Goal: Task Accomplishment & Management: Complete application form

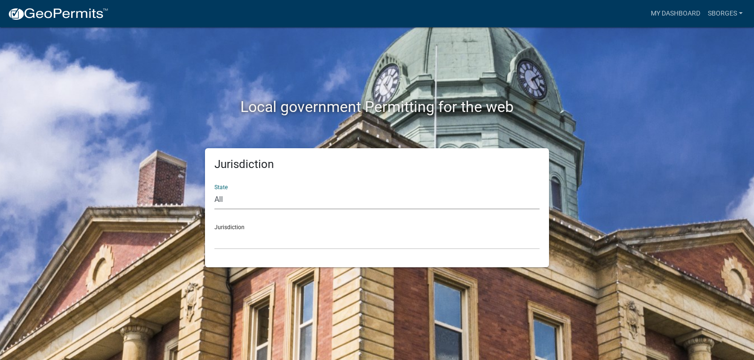
click at [257, 197] on select "All [US_STATE] [US_STATE] [US_STATE] [US_STATE] [US_STATE] [US_STATE] [US_STATE…" at bounding box center [376, 199] width 325 height 19
select select "[US_STATE]"
click at [214, 190] on select "All [US_STATE] [US_STATE] [US_STATE] [US_STATE] [US_STATE] [US_STATE] [US_STATE…" at bounding box center [376, 199] width 325 height 19
click at [239, 232] on select "City of [GEOGRAPHIC_DATA], [US_STATE] City of [GEOGRAPHIC_DATA], [US_STATE] Cit…" at bounding box center [376, 239] width 325 height 19
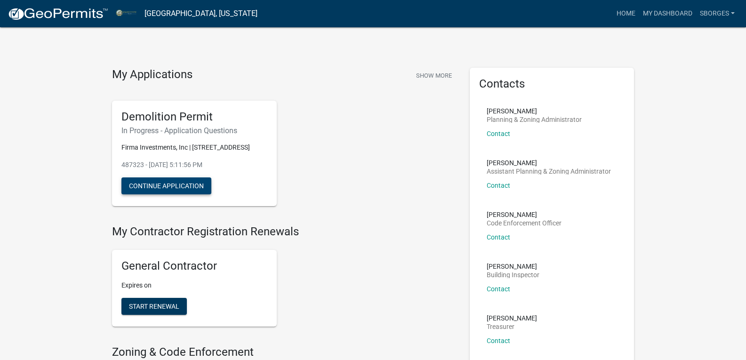
click at [186, 182] on button "Continue Application" at bounding box center [167, 186] width 90 height 17
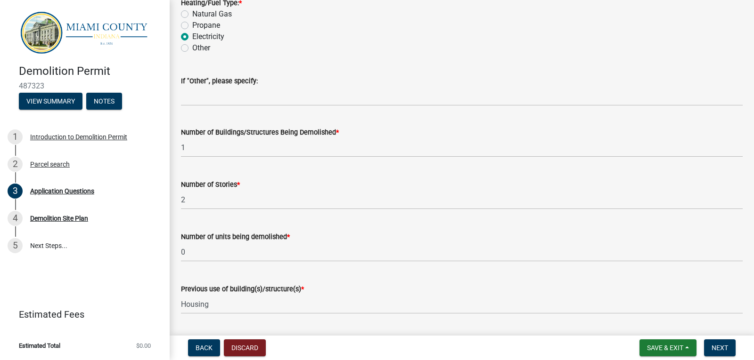
scroll to position [1319, 0]
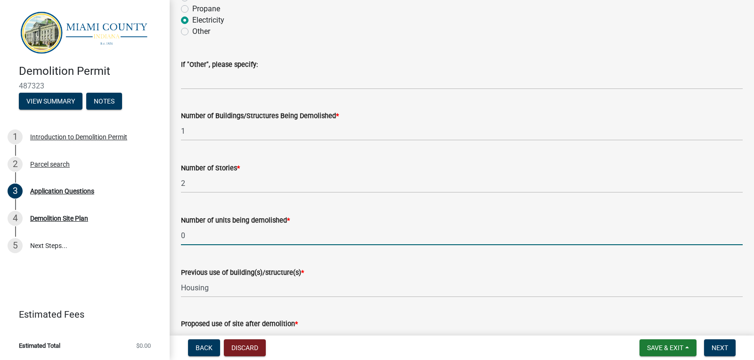
click at [184, 235] on input "0" at bounding box center [461, 235] width 561 height 19
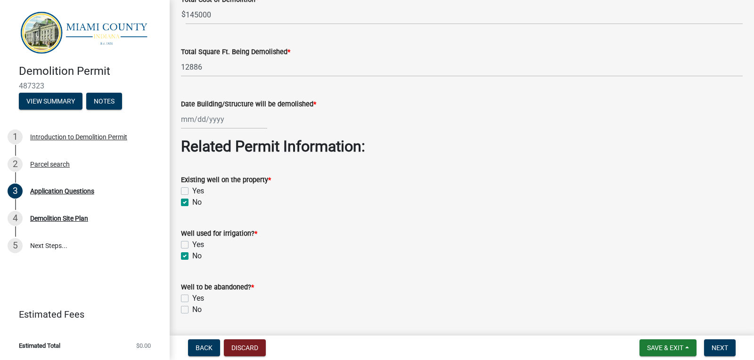
scroll to position [1695, 0]
type input "80"
click at [188, 118] on div at bounding box center [224, 118] width 86 height 19
select select "10"
select select "2025"
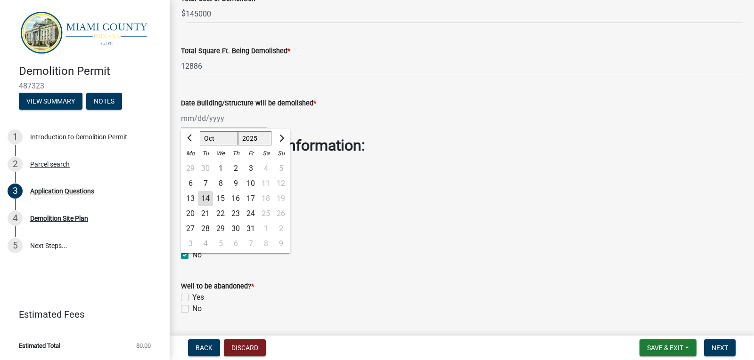
click at [201, 215] on div "21" at bounding box center [205, 213] width 15 height 15
type input "[DATE]"
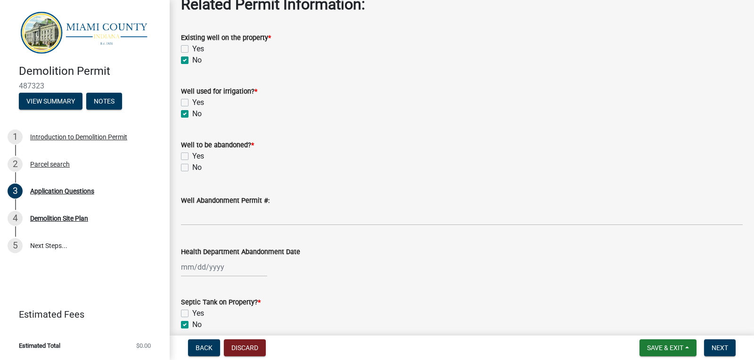
scroll to position [1884, 0]
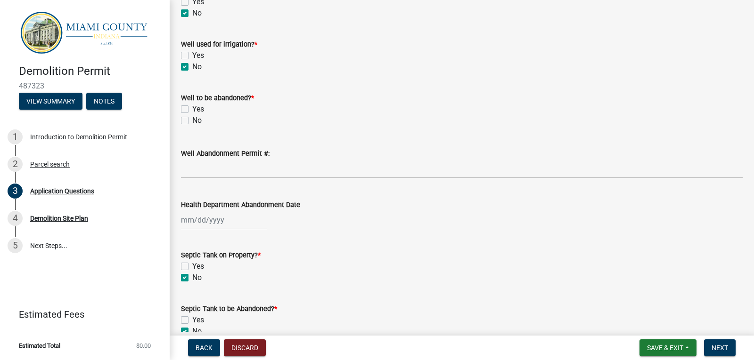
click at [192, 121] on label "No" at bounding box center [196, 120] width 9 height 11
click at [192, 121] on input "No" at bounding box center [195, 118] width 6 height 6
checkbox input "true"
checkbox input "false"
checkbox input "true"
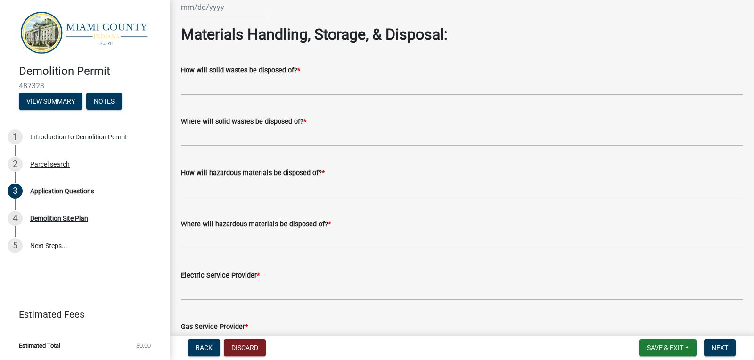
scroll to position [2355, 0]
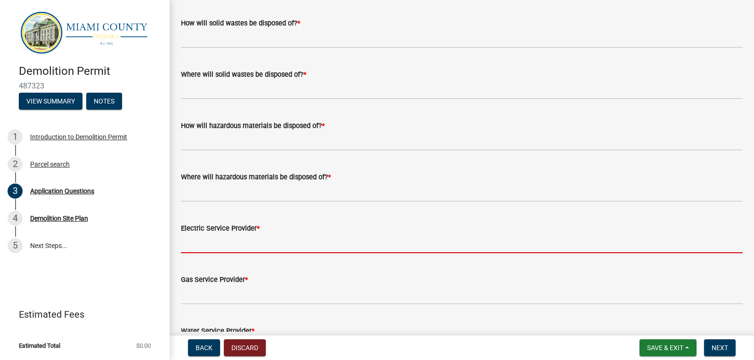
click at [207, 238] on input "Electric Service Provider *" at bounding box center [461, 243] width 561 height 19
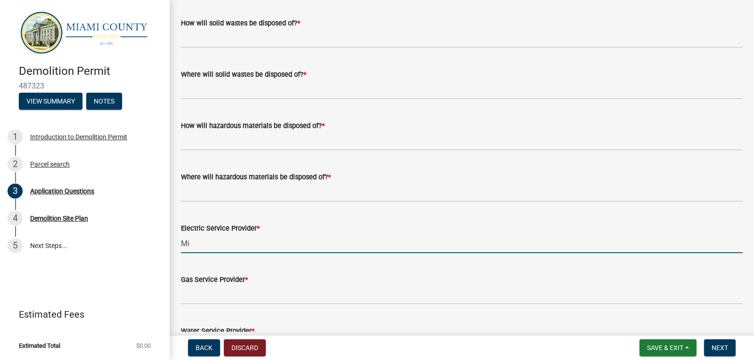
type input "M"
type input "miami-cass remc"
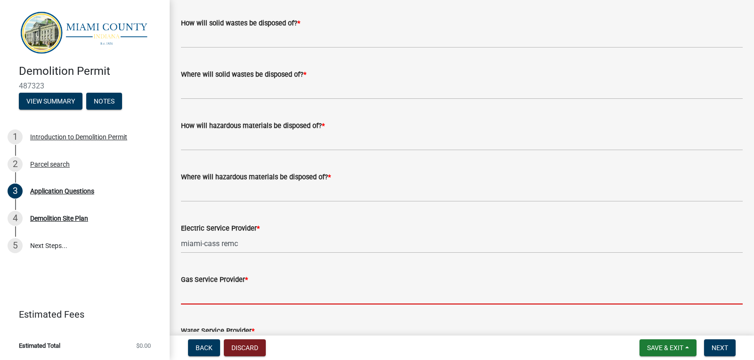
click at [194, 295] on input "Gas Service Provider *" at bounding box center [461, 294] width 561 height 19
click at [191, 297] on input "Gas Service Provider *" at bounding box center [461, 294] width 561 height 19
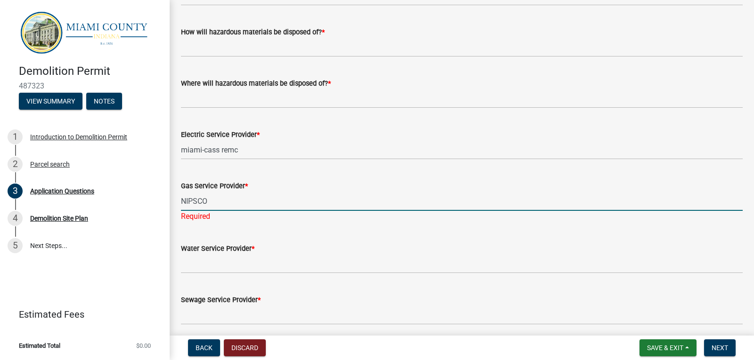
scroll to position [2449, 0]
type input "NIPSCO"
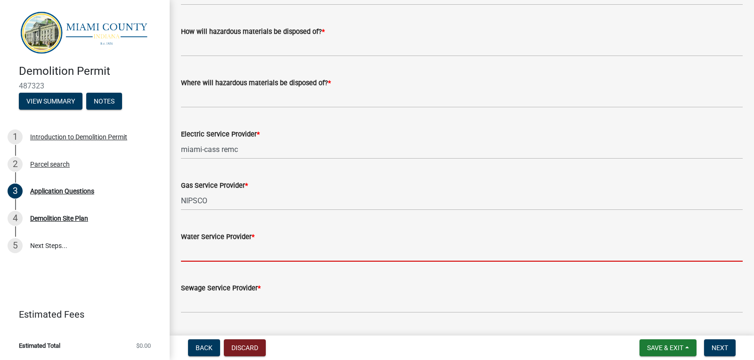
click at [207, 265] on wm-data-entity-input "Water Service Provider *" at bounding box center [461, 243] width 561 height 51
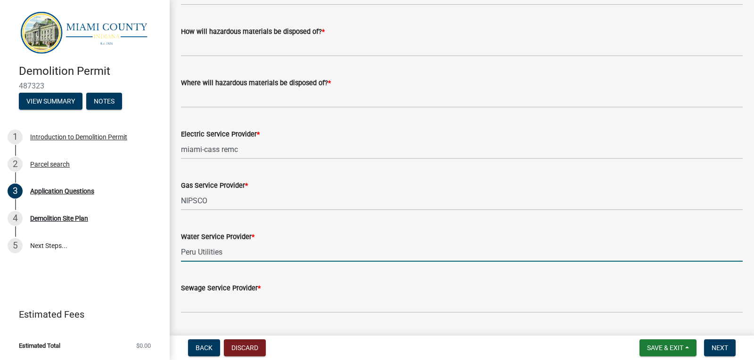
type input "Peru Utilities"
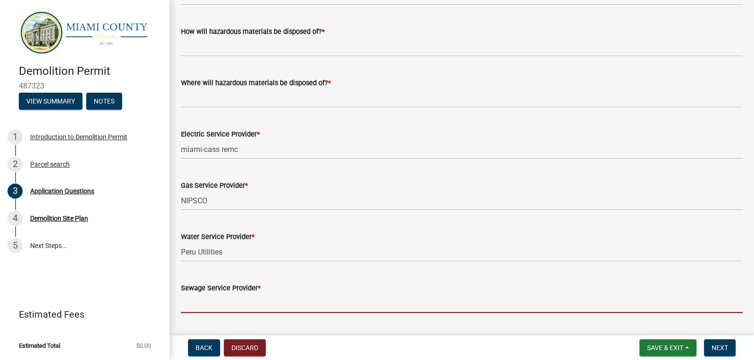
click at [199, 307] on input "Sewage Service Provider *" at bounding box center [461, 303] width 561 height 19
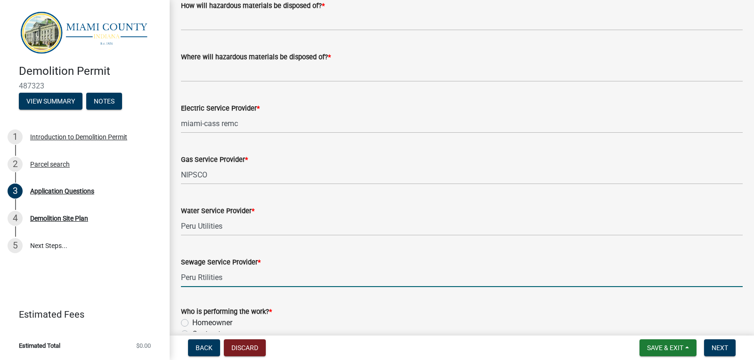
scroll to position [2496, 0]
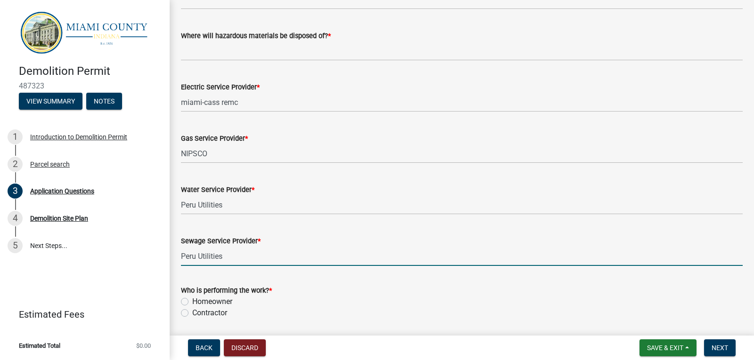
type input "Peru Utilities"
click at [192, 312] on label "Contractor" at bounding box center [209, 313] width 35 height 11
click at [192, 312] on input "Contractor" at bounding box center [195, 311] width 6 height 6
radio input "true"
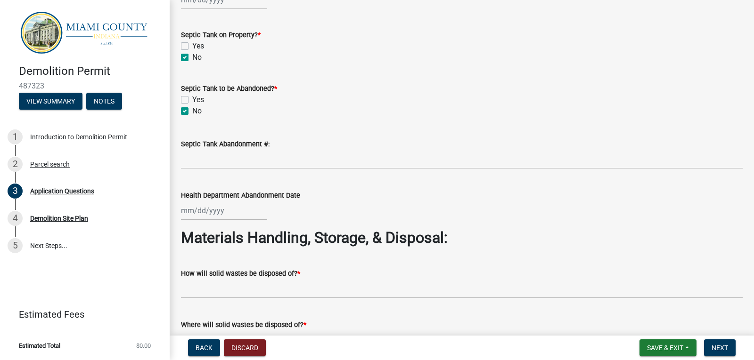
scroll to position [2245, 0]
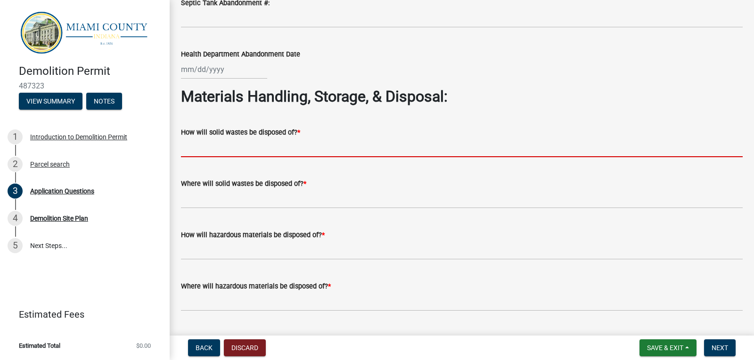
click at [201, 148] on input "How will solid wastes be disposed of? *" at bounding box center [461, 147] width 561 height 19
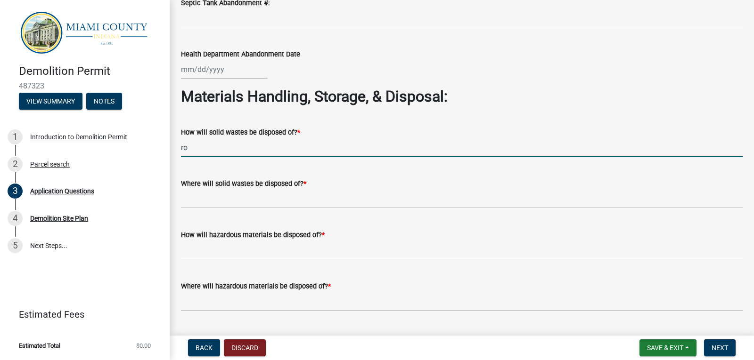
type input "r"
type input "R"
type input "Hauled to landfill with Roll Off Trucks"
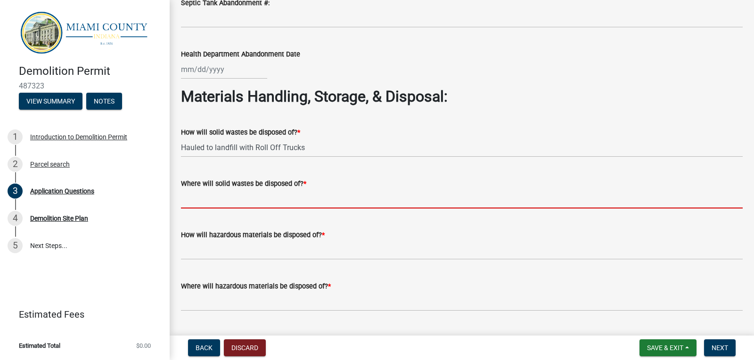
click at [188, 198] on input "Where will solid wastes be disposed of? *" at bounding box center [461, 198] width 561 height 19
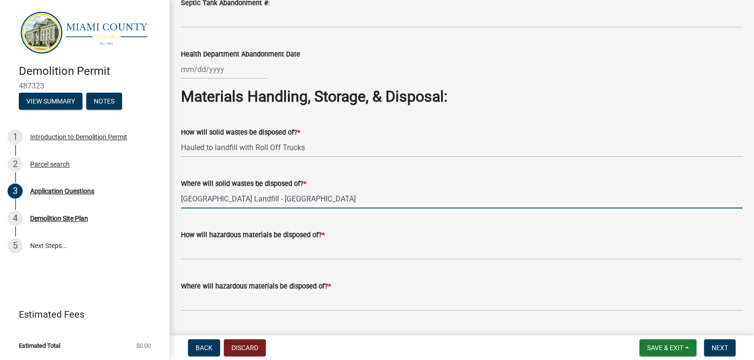
type input "[GEOGRAPHIC_DATA] Landfill - [GEOGRAPHIC_DATA]"
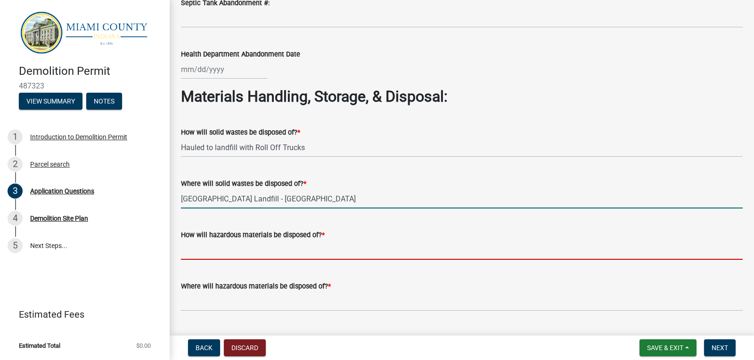
click at [198, 249] on input "How will hazardous materials be disposed of? *" at bounding box center [461, 250] width 561 height 19
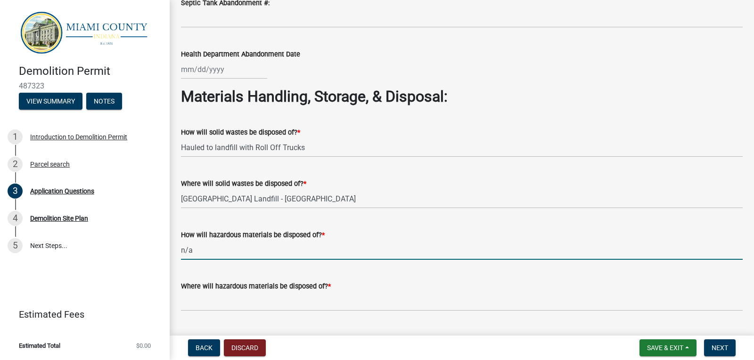
type input "n/a"
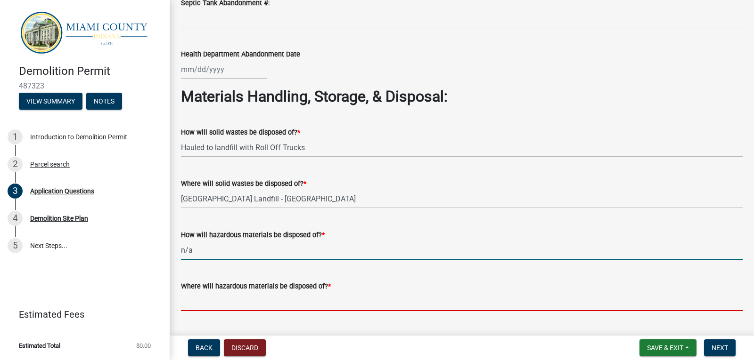
click at [194, 307] on input "Where will hazardous materials be disposed of? *" at bounding box center [461, 301] width 561 height 19
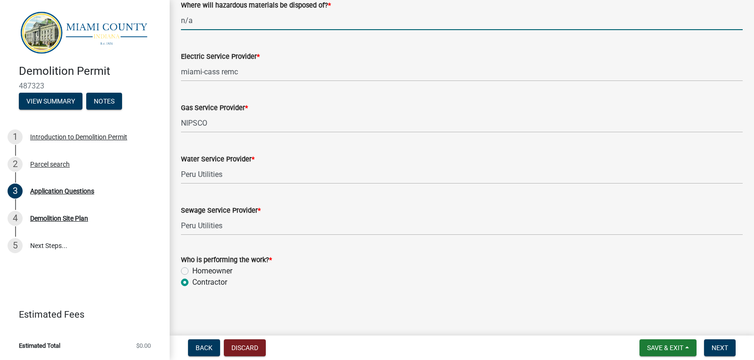
scroll to position [2528, 0]
type input "n/a"
click at [713, 348] on span "Next" at bounding box center [719, 348] width 16 height 8
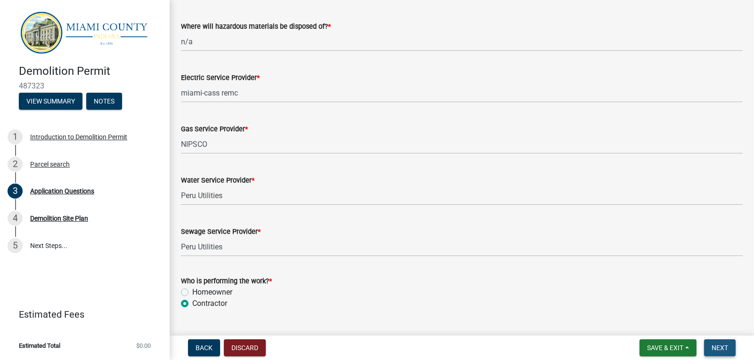
scroll to position [2551, 0]
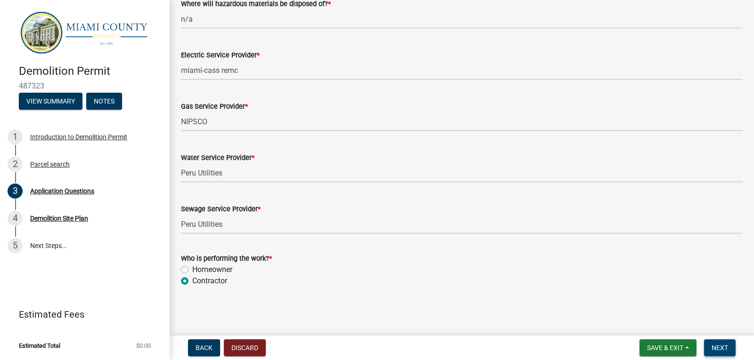
click at [721, 347] on span "Next" at bounding box center [719, 348] width 16 height 8
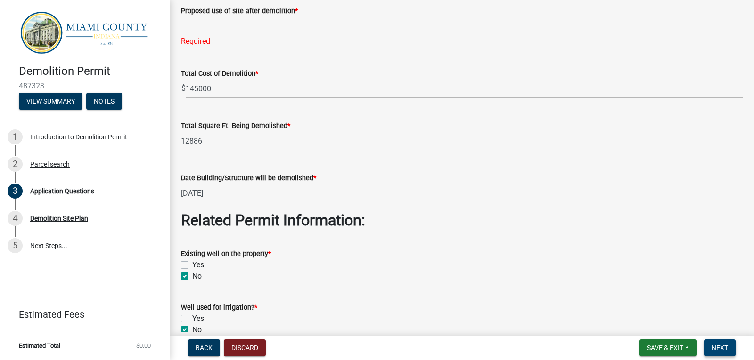
scroll to position [1562, 0]
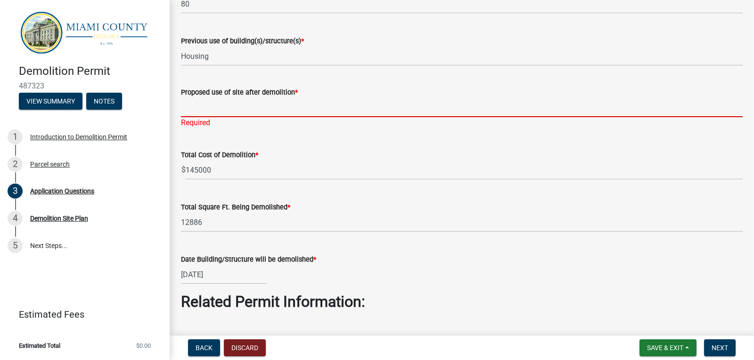
click at [196, 110] on input "Proposed use of site after demolition *" at bounding box center [461, 107] width 561 height 19
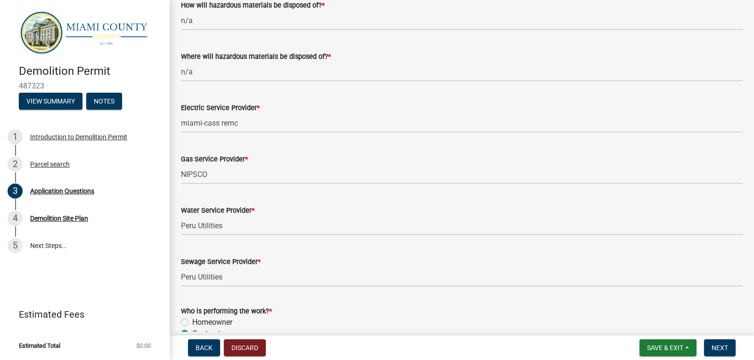
scroll to position [2551, 0]
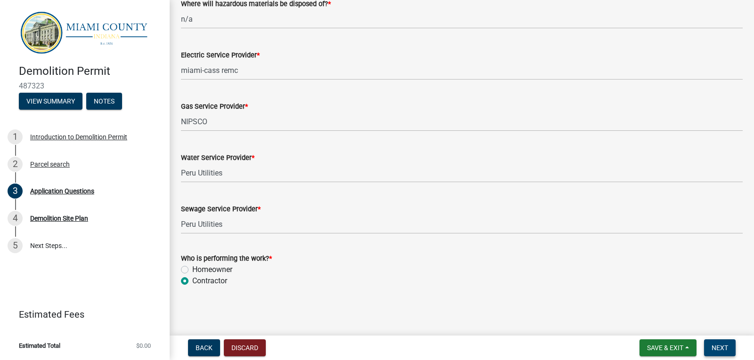
type input "n/a"
click at [722, 348] on span "Next" at bounding box center [719, 348] width 16 height 8
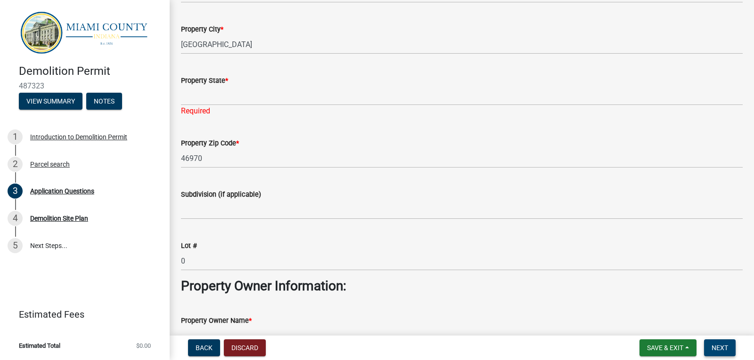
scroll to position [90, 0]
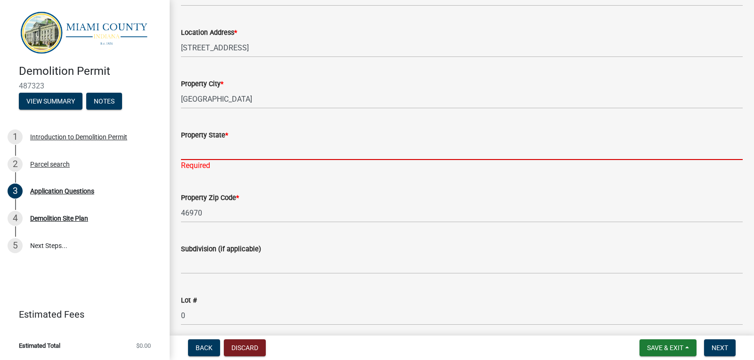
click at [189, 151] on input "Property State *" at bounding box center [461, 150] width 561 height 19
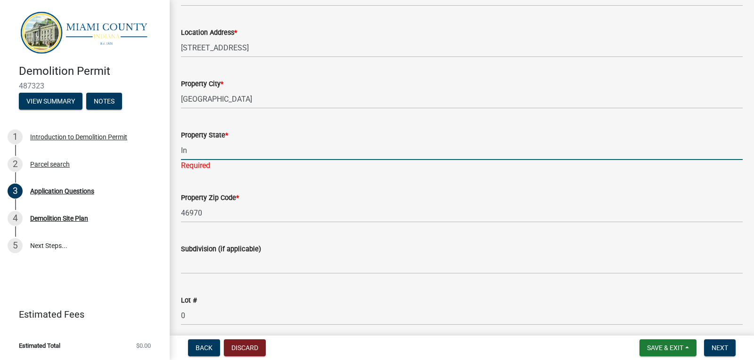
type input "I"
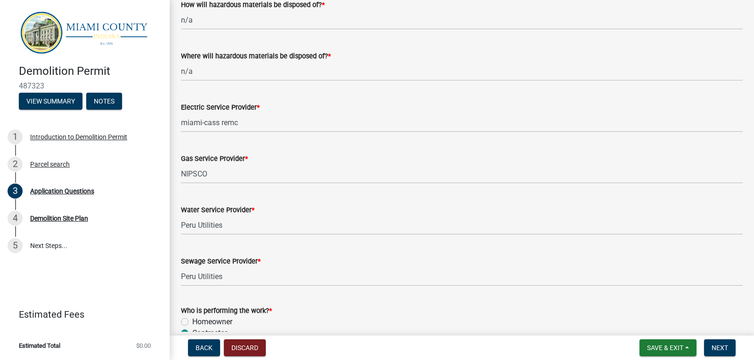
scroll to position [2539, 0]
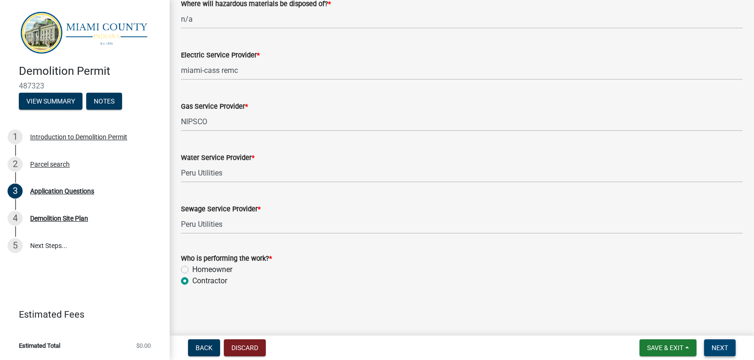
type input "[US_STATE]"
click at [725, 347] on span "Next" at bounding box center [719, 348] width 16 height 8
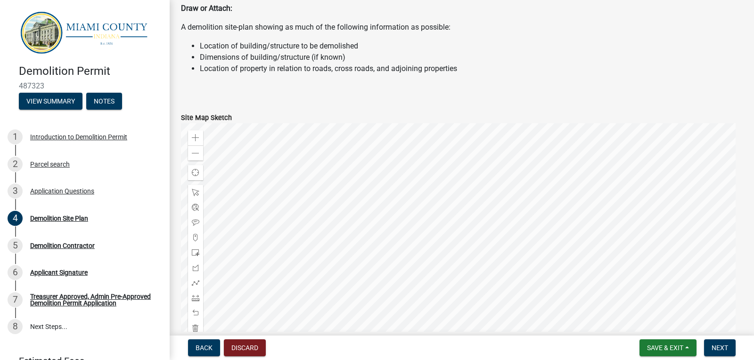
scroll to position [0, 0]
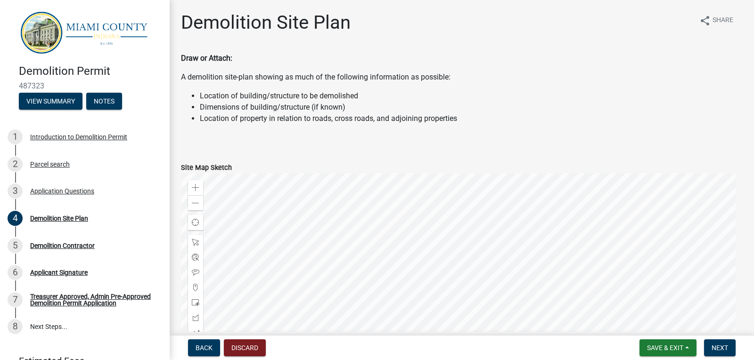
click at [198, 167] on label "Site Map Sketch" at bounding box center [206, 168] width 51 height 7
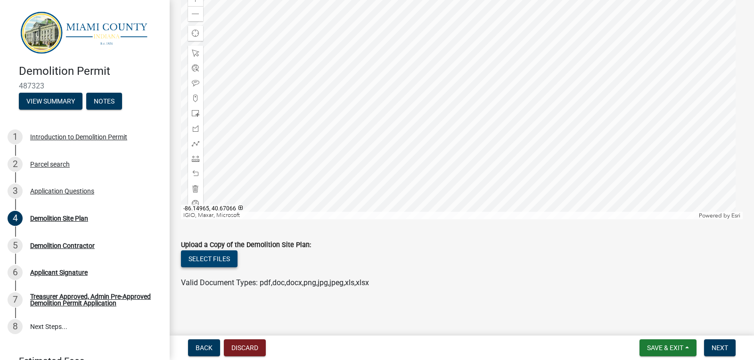
scroll to position [191, 0]
click at [212, 254] on button "Select files" at bounding box center [209, 257] width 57 height 17
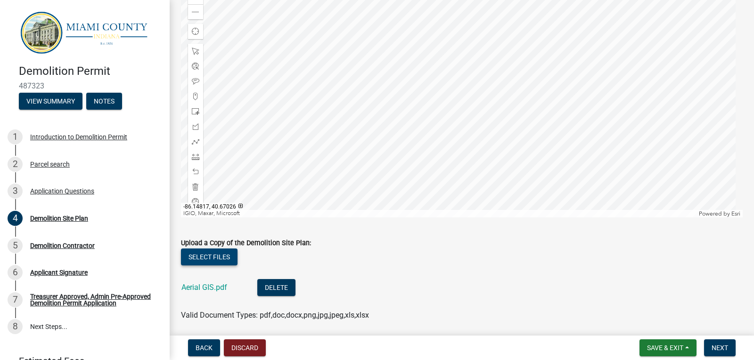
scroll to position [226, 0]
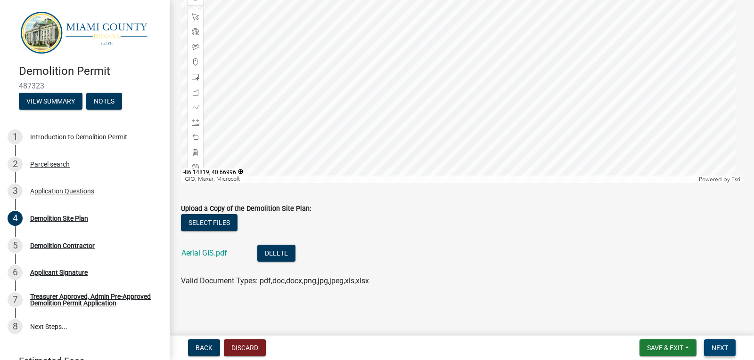
click at [724, 348] on span "Next" at bounding box center [719, 348] width 16 height 8
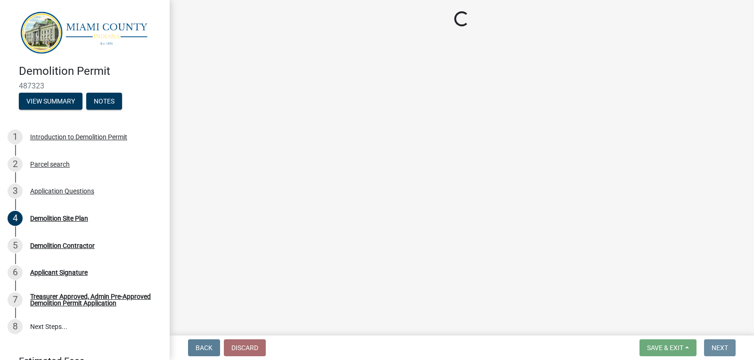
scroll to position [0, 0]
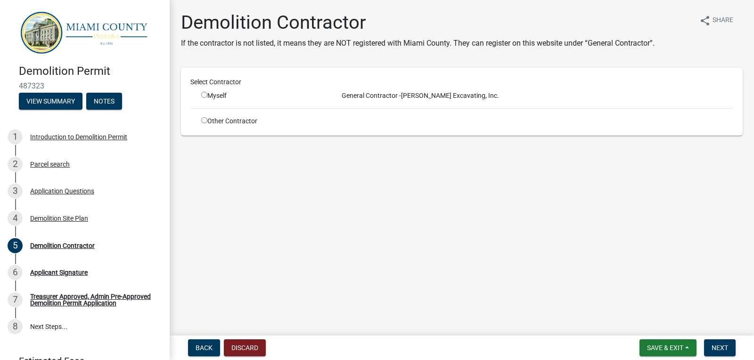
click at [204, 94] on input "radio" at bounding box center [204, 95] width 6 height 6
radio input "true"
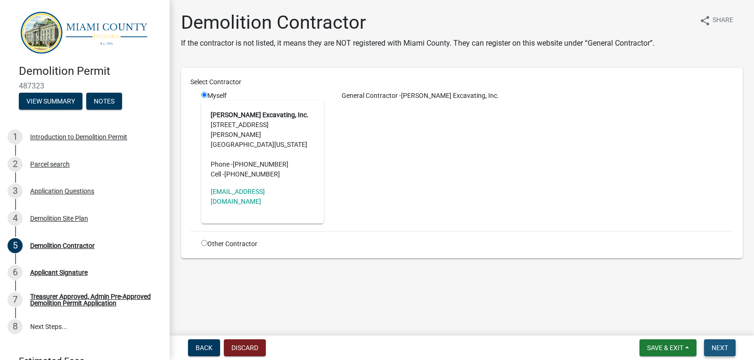
click at [727, 348] on span "Next" at bounding box center [719, 348] width 16 height 8
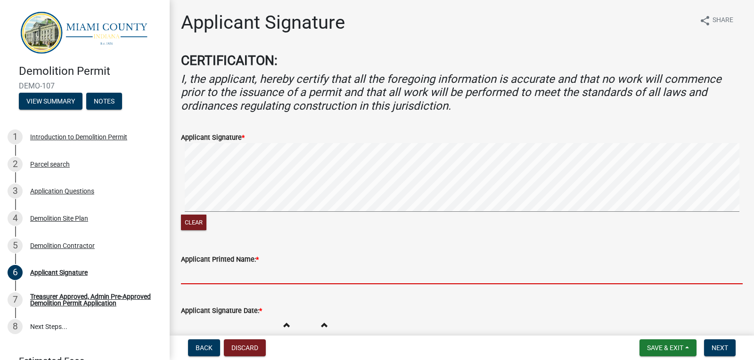
click at [194, 275] on input "Applicant Printed Name: *" at bounding box center [461, 274] width 561 height 19
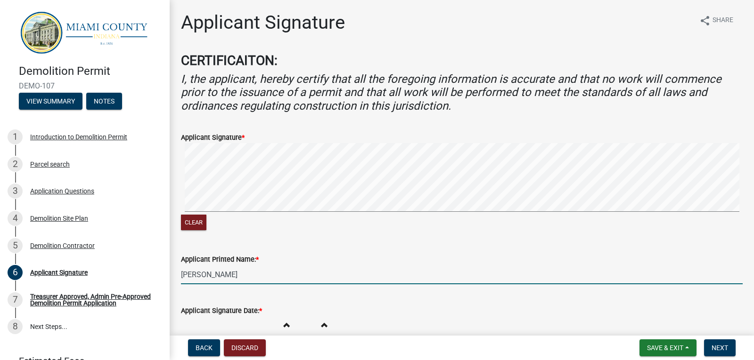
type input "[PERSON_NAME]"
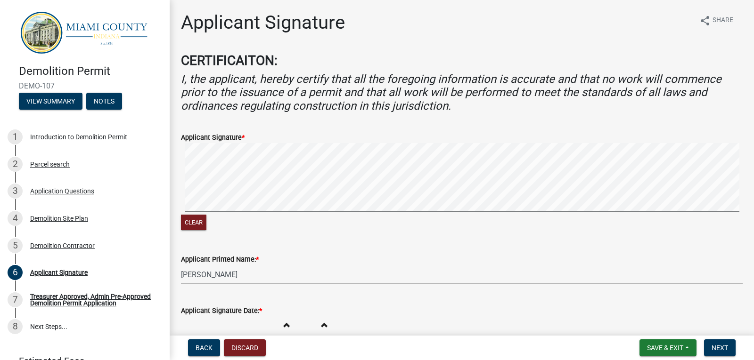
click at [185, 231] on div "Clear" at bounding box center [461, 224] width 561 height 18
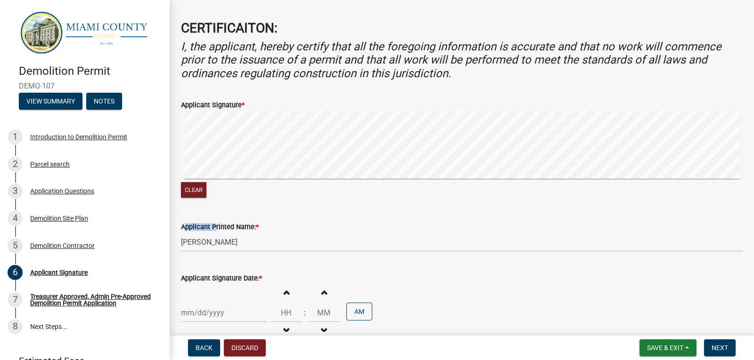
scroll to position [88, 0]
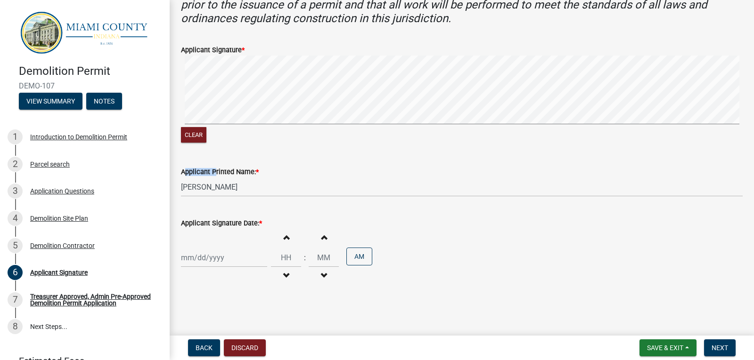
select select "10"
select select "2025"
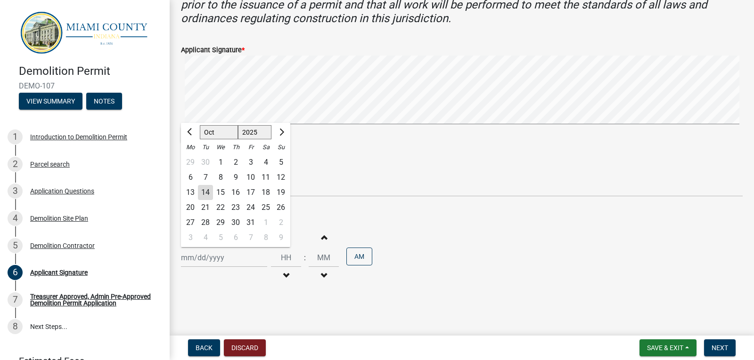
click at [184, 259] on div "[PERSON_NAME] Feb Mar Apr [PERSON_NAME][DATE] Oct Nov [DATE] 1526 1527 1528 152…" at bounding box center [224, 257] width 86 height 19
click at [204, 188] on div "14" at bounding box center [205, 192] width 15 height 15
type input "[DATE]"
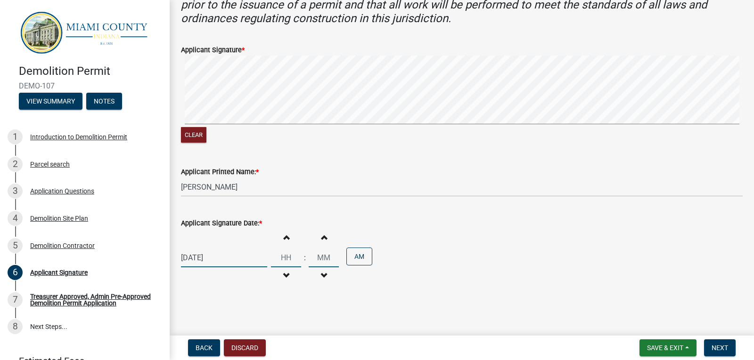
click at [284, 259] on input "Hours" at bounding box center [286, 257] width 30 height 19
click at [284, 276] on button "Decrement hours" at bounding box center [286, 275] width 20 height 17
type input "11"
type input "00"
click at [284, 238] on span "button" at bounding box center [286, 238] width 5 height 8
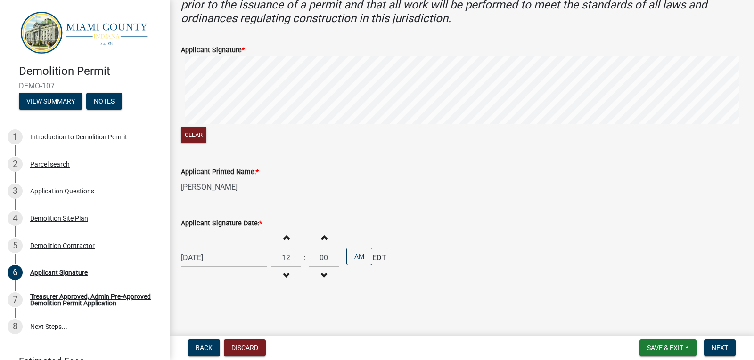
click at [284, 276] on span "button" at bounding box center [286, 276] width 5 height 8
click at [284, 241] on span "button" at bounding box center [286, 238] width 5 height 8
click at [284, 275] on span "button" at bounding box center [286, 276] width 5 height 8
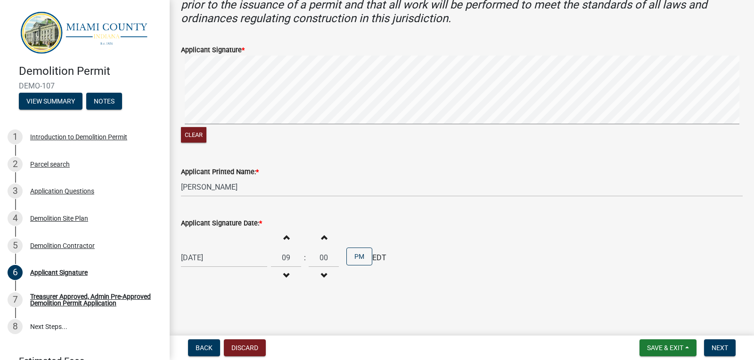
click at [321, 275] on span "button" at bounding box center [323, 276] width 5 height 8
type input "08"
click at [321, 275] on span "button" at bounding box center [323, 276] width 5 height 8
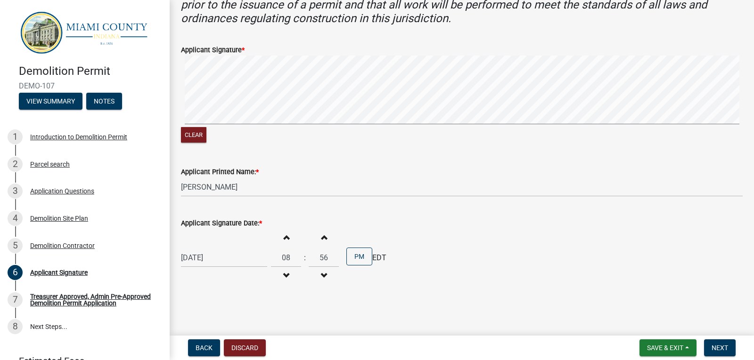
click at [321, 275] on span "button" at bounding box center [323, 276] width 5 height 8
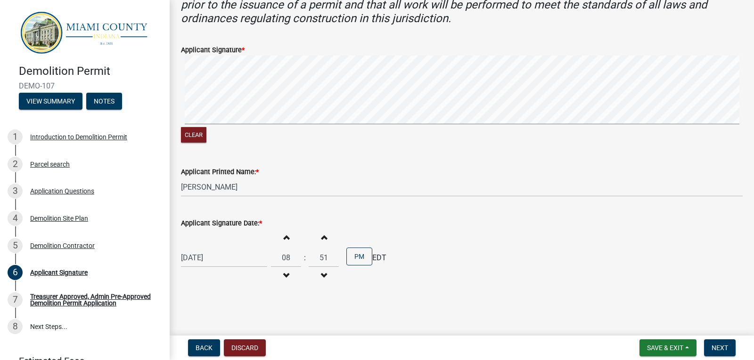
click at [321, 275] on span "button" at bounding box center [323, 276] width 5 height 8
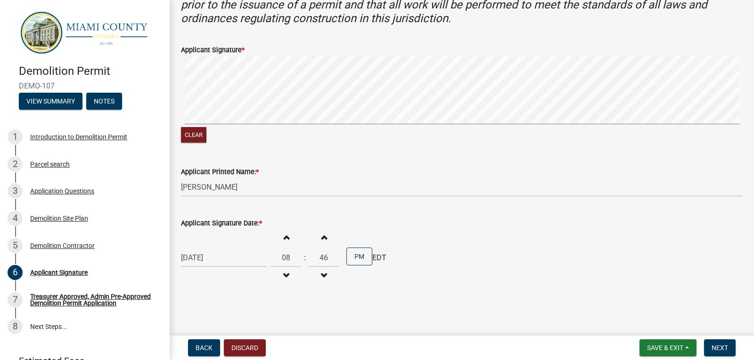
click at [321, 275] on span "button" at bounding box center [323, 276] width 5 height 8
type input "45"
click at [284, 238] on span "button" at bounding box center [286, 238] width 5 height 8
type input "09"
click at [360, 259] on button "PM" at bounding box center [359, 257] width 26 height 18
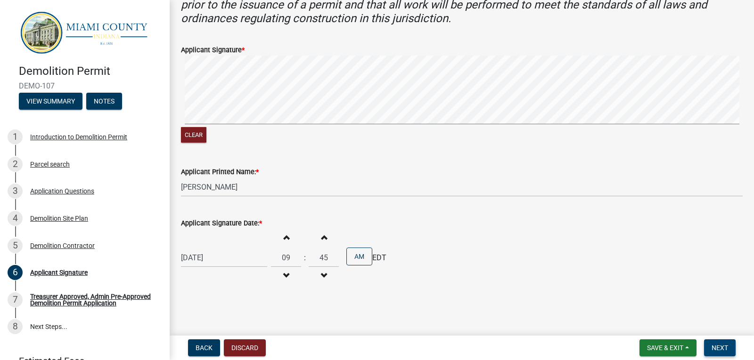
click at [728, 345] on span "Next" at bounding box center [719, 348] width 16 height 8
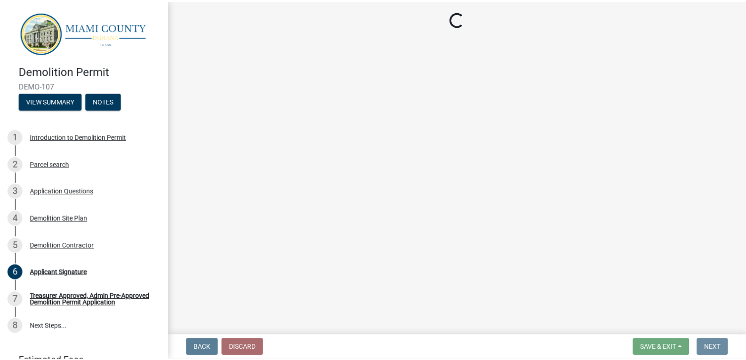
scroll to position [0, 0]
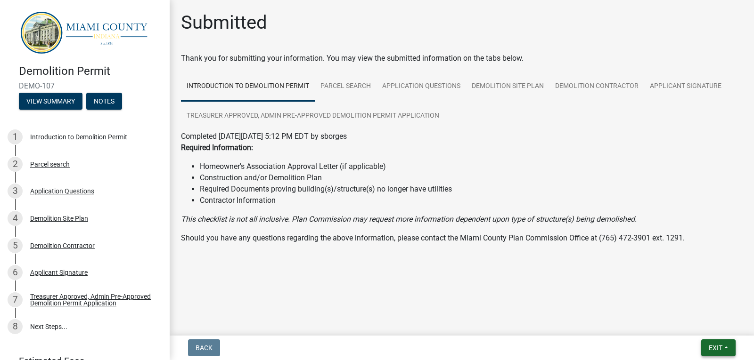
click at [713, 350] on span "Exit" at bounding box center [715, 348] width 14 height 8
click at [679, 301] on button "Save" at bounding box center [697, 301] width 75 height 23
click at [715, 347] on span "Exit" at bounding box center [715, 348] width 14 height 8
click at [694, 323] on button "Save & Exit" at bounding box center [697, 323] width 75 height 23
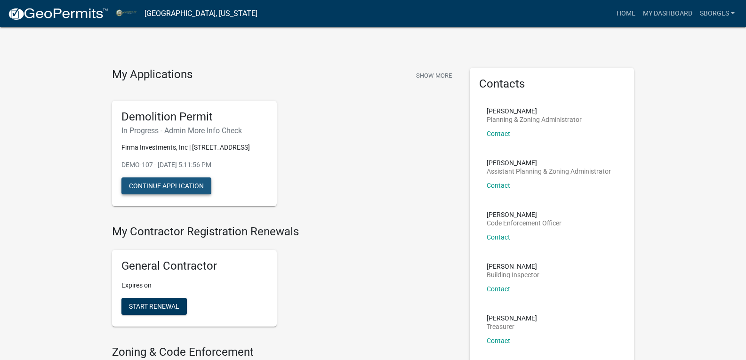
click at [177, 180] on button "Continue Application" at bounding box center [167, 186] width 90 height 17
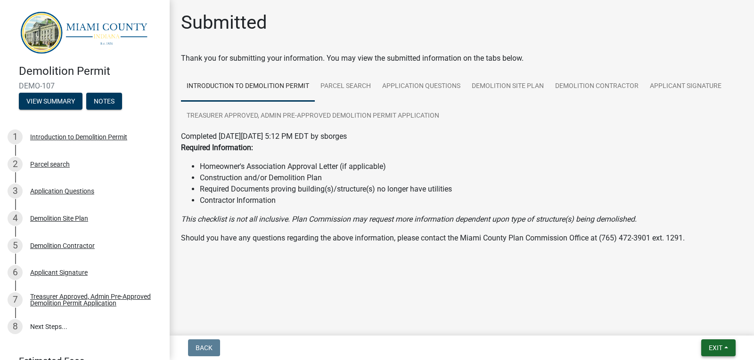
click at [727, 348] on button "Exit" at bounding box center [718, 348] width 34 height 17
click at [701, 325] on button "Save & Exit" at bounding box center [697, 323] width 75 height 23
